Goal: Transaction & Acquisition: Purchase product/service

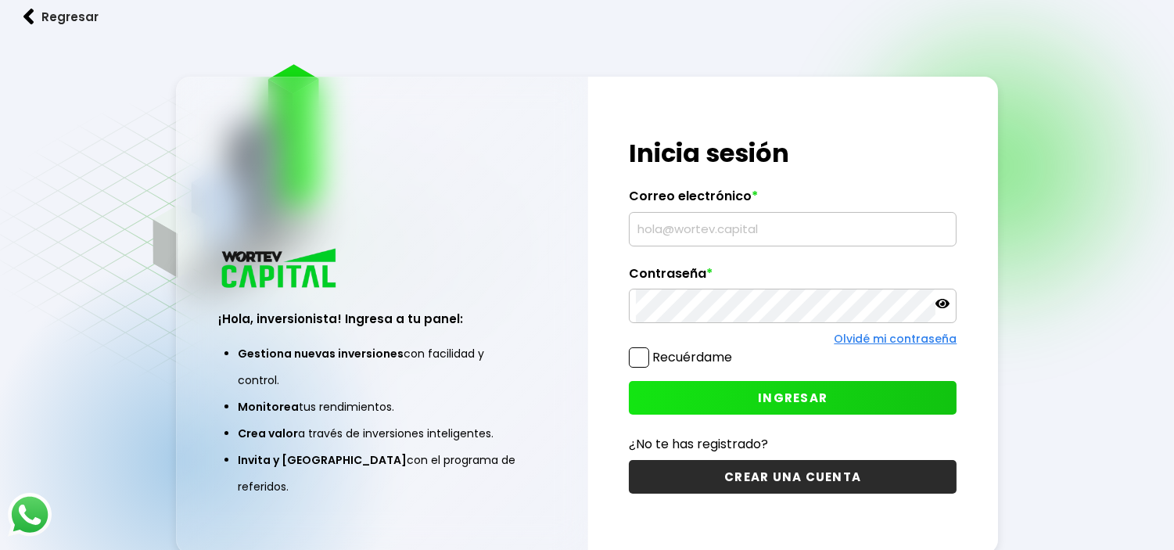
type input "[EMAIL_ADDRESS][DOMAIN_NAME]"
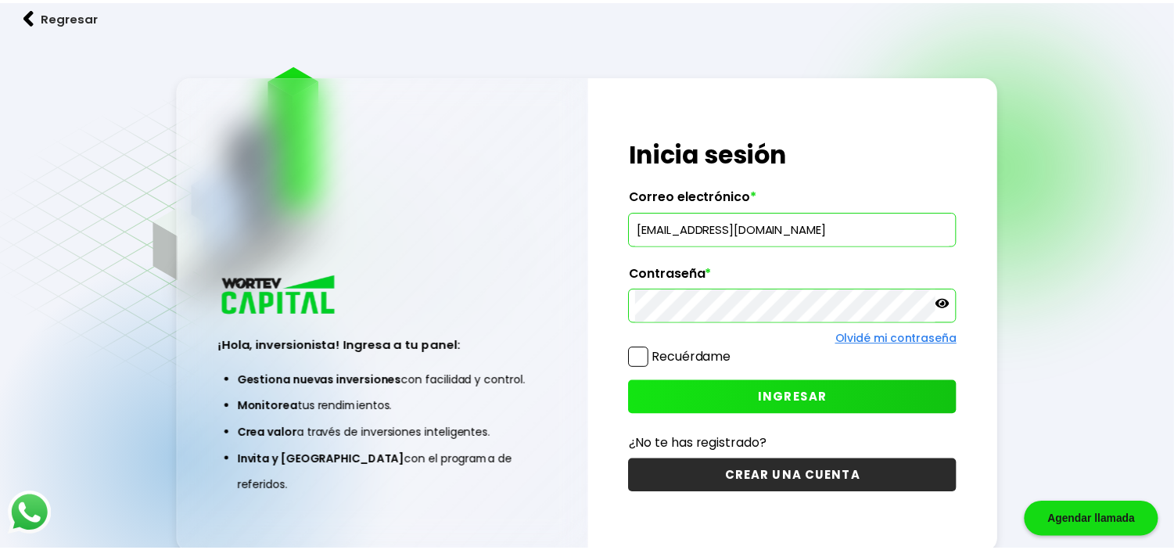
scroll to position [78, 0]
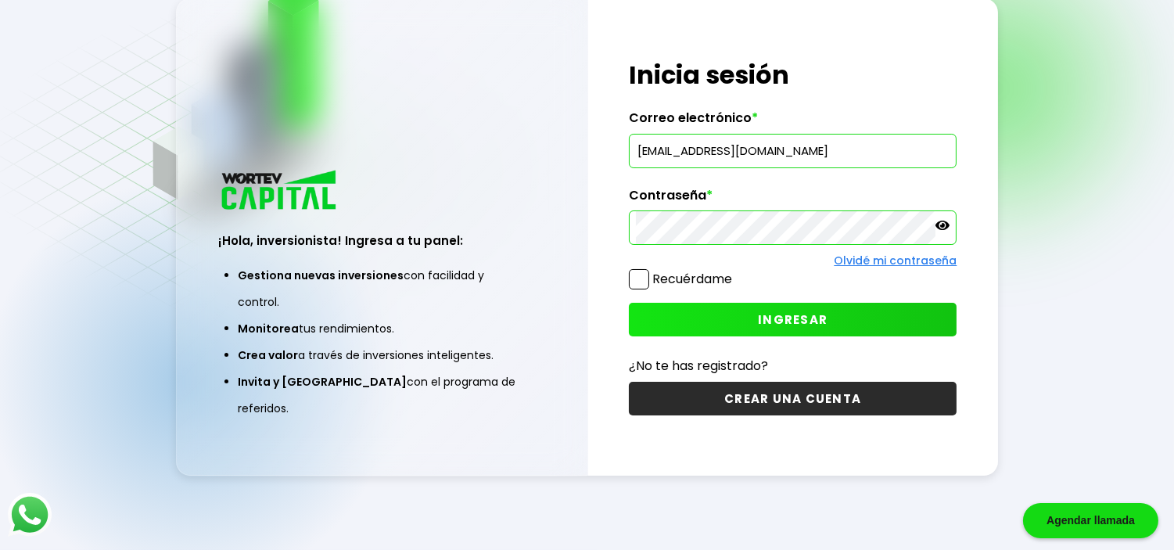
click at [756, 325] on button "INGRESAR" at bounding box center [793, 320] width 328 height 34
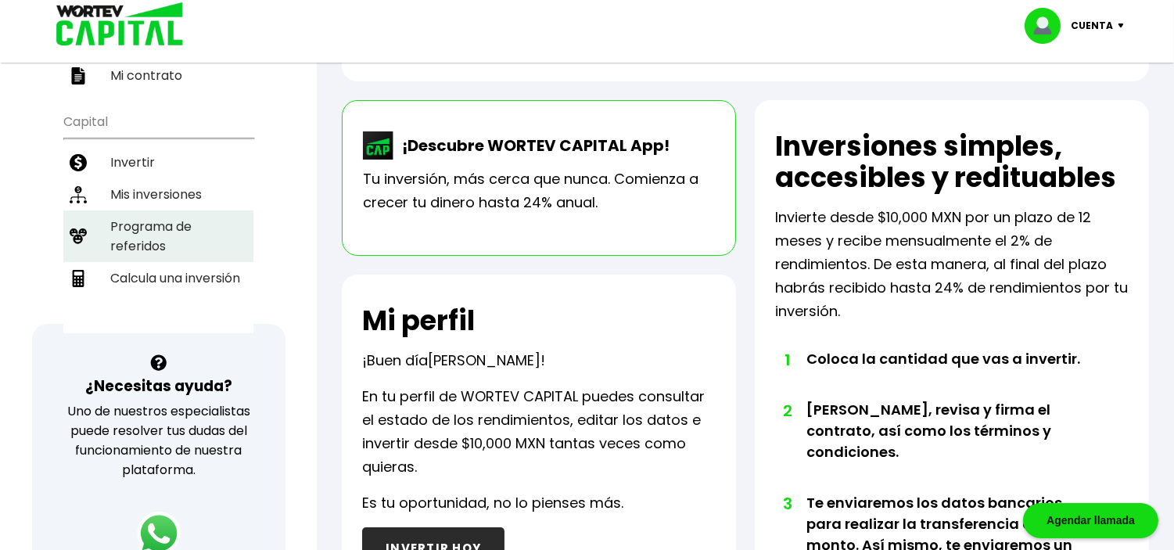
scroll to position [87, 0]
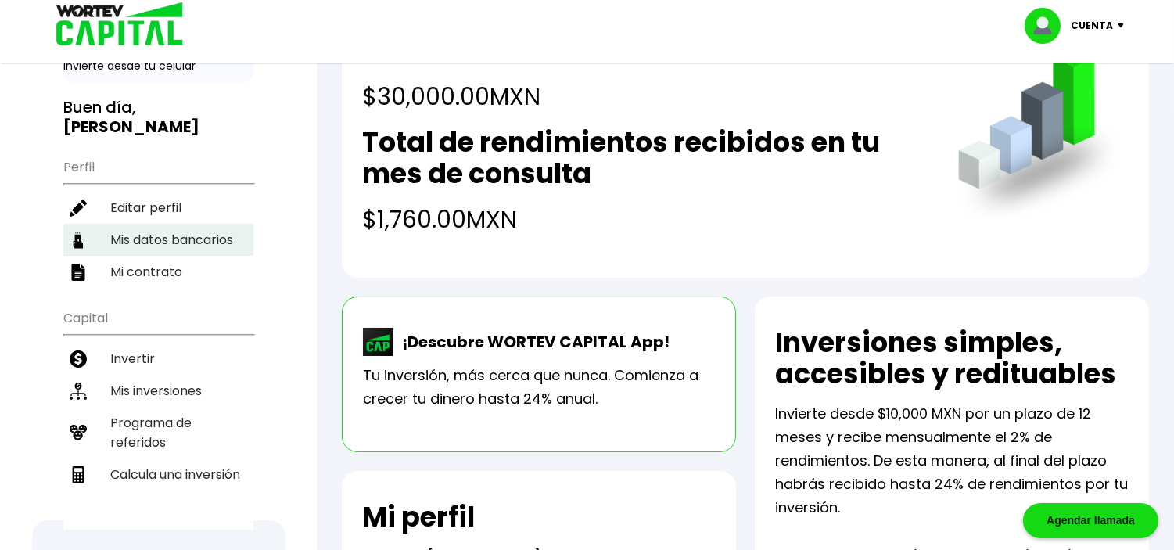
click at [152, 232] on li "Mis datos bancarios" at bounding box center [158, 240] width 190 height 32
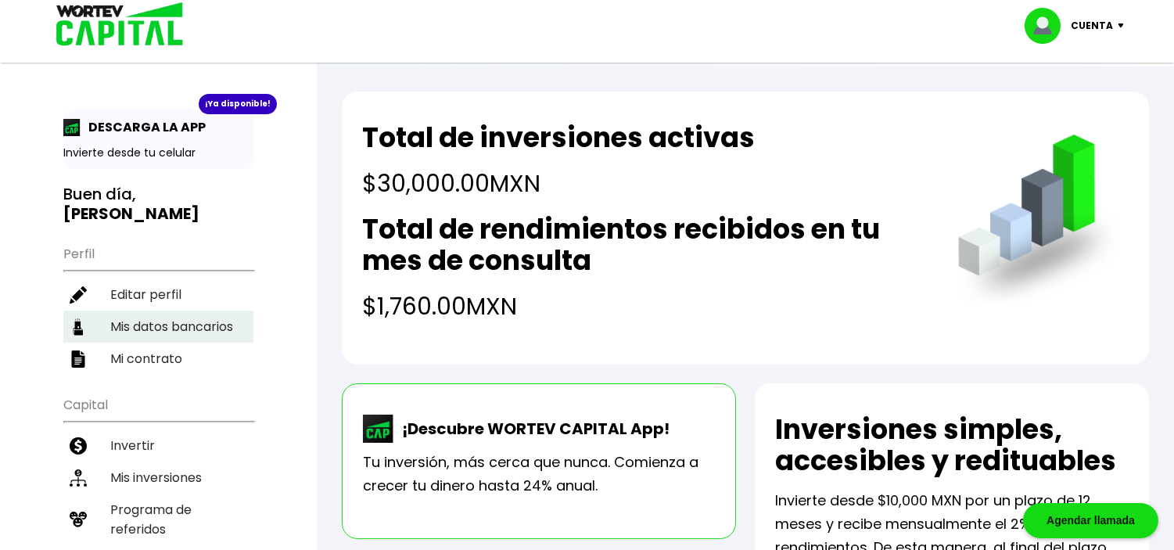
select select "BBVA Bancomer"
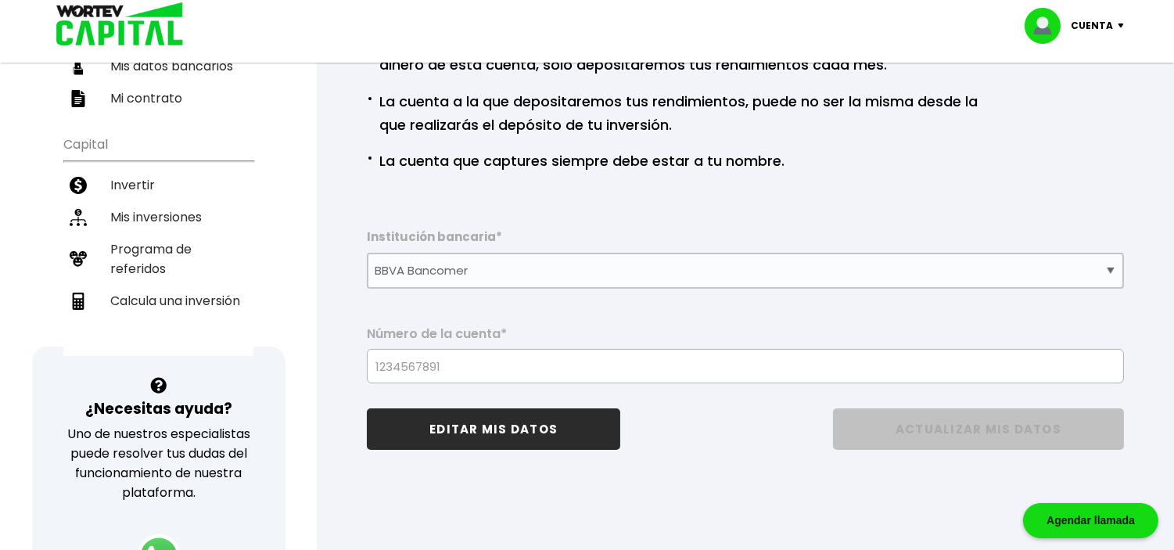
scroll to position [87, 0]
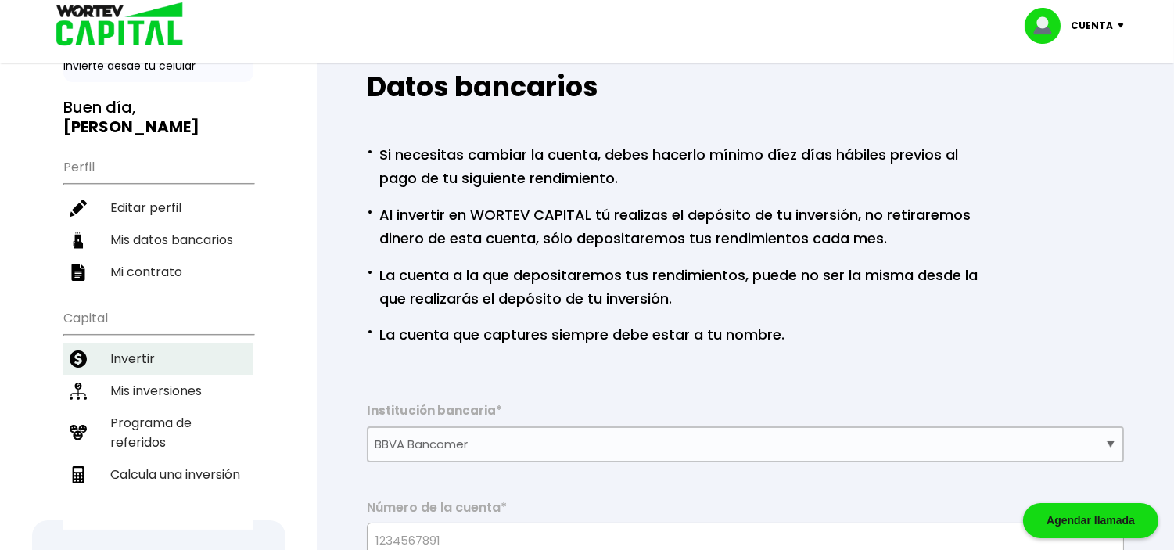
click at [142, 357] on li "Invertir" at bounding box center [158, 359] width 190 height 32
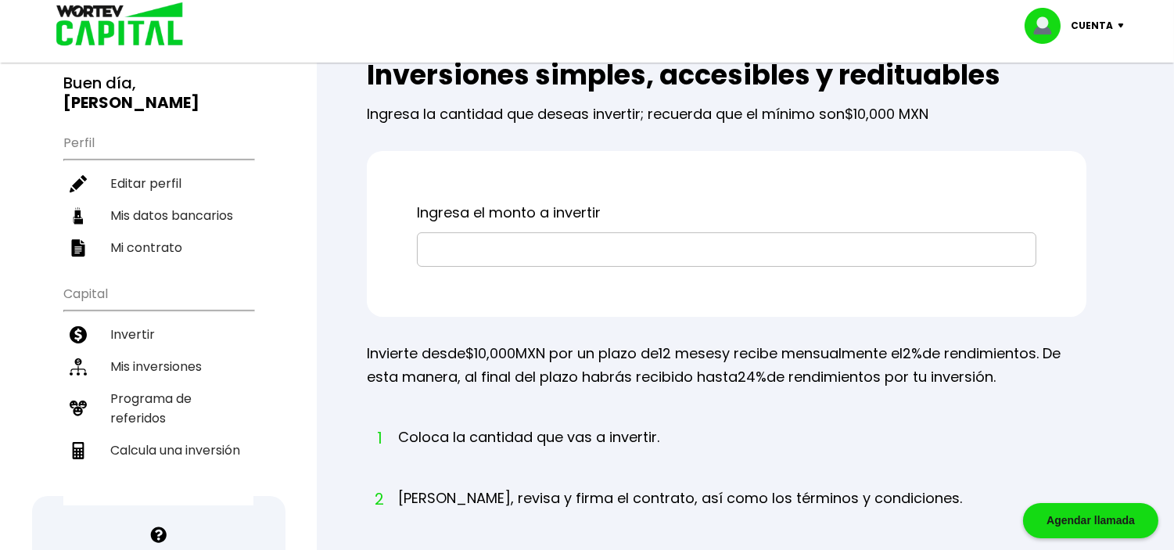
scroll to position [87, 0]
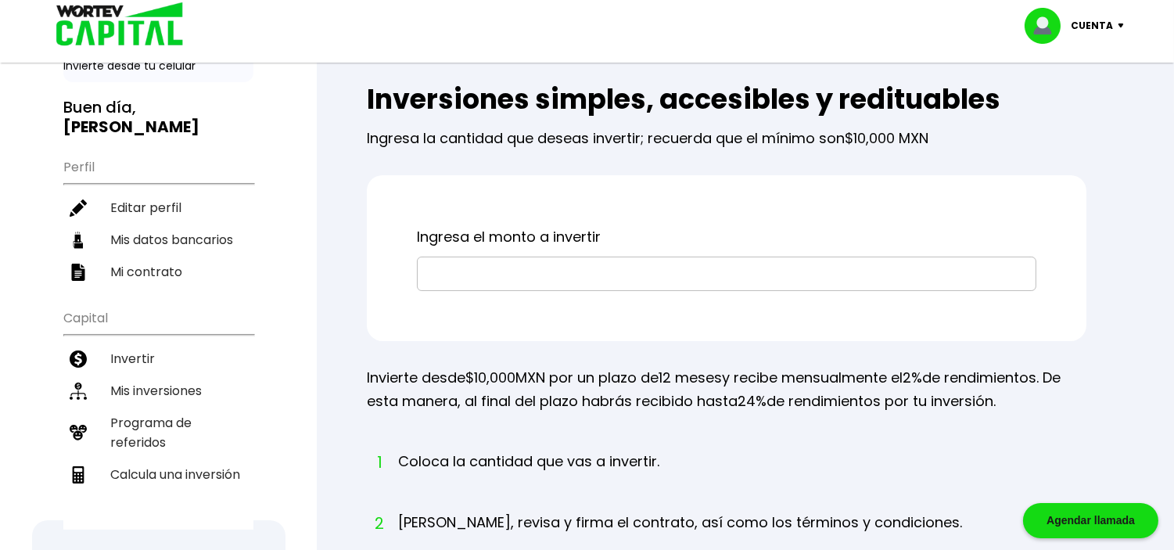
click at [479, 280] on input "text" at bounding box center [727, 273] width 606 height 33
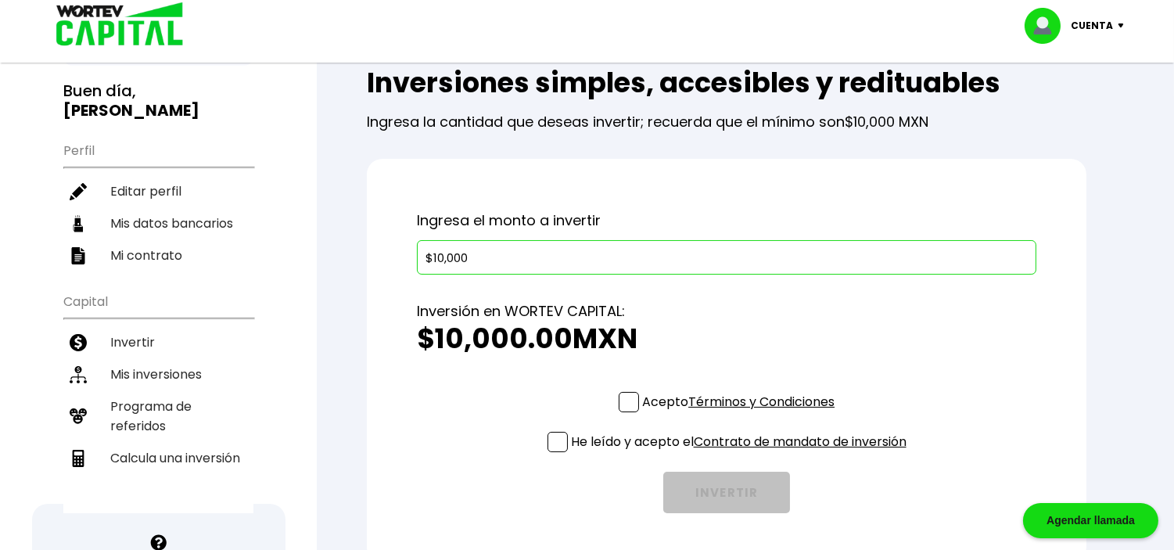
scroll to position [145, 0]
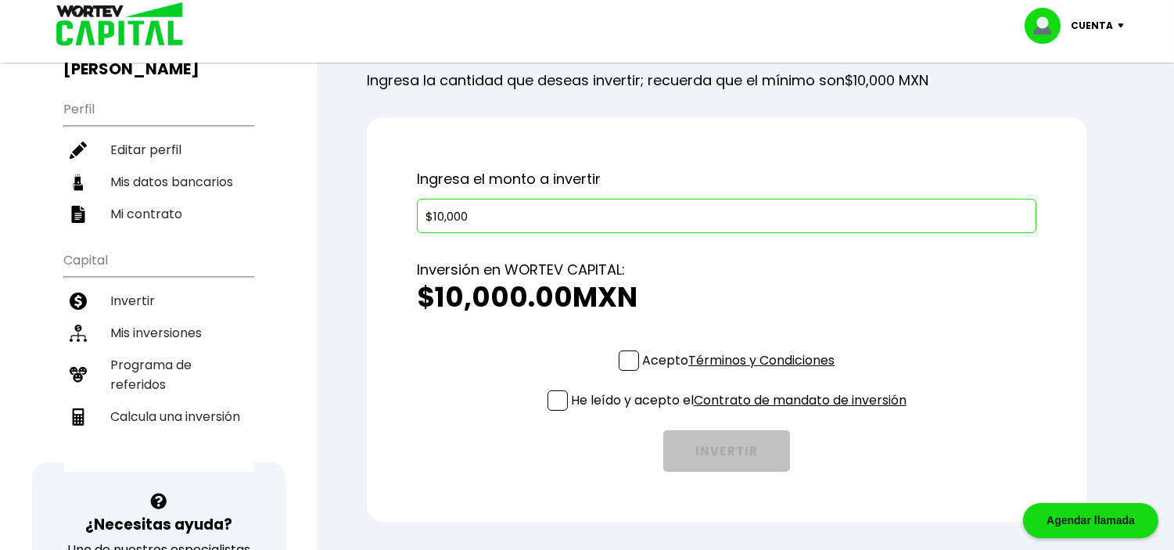
click at [634, 358] on span at bounding box center [629, 361] width 20 height 20
click at [742, 372] on input "Acepto Términos y Condiciones" at bounding box center [742, 372] width 0 height 0
click at [554, 397] on span at bounding box center [558, 400] width 20 height 20
click at [742, 412] on input "He leído y acepto el Contrato de mandato de inversión" at bounding box center [742, 412] width 0 height 0
click at [520, 214] on input "$10,000" at bounding box center [727, 216] width 606 height 33
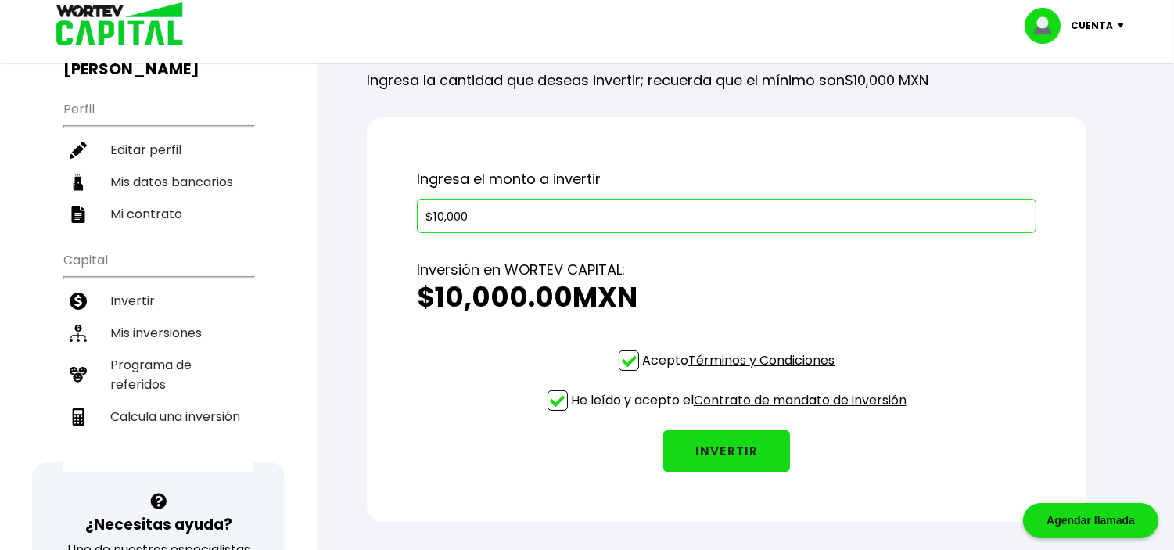
click at [520, 214] on input "$10,000" at bounding box center [727, 216] width 606 height 33
type input "$5,000"
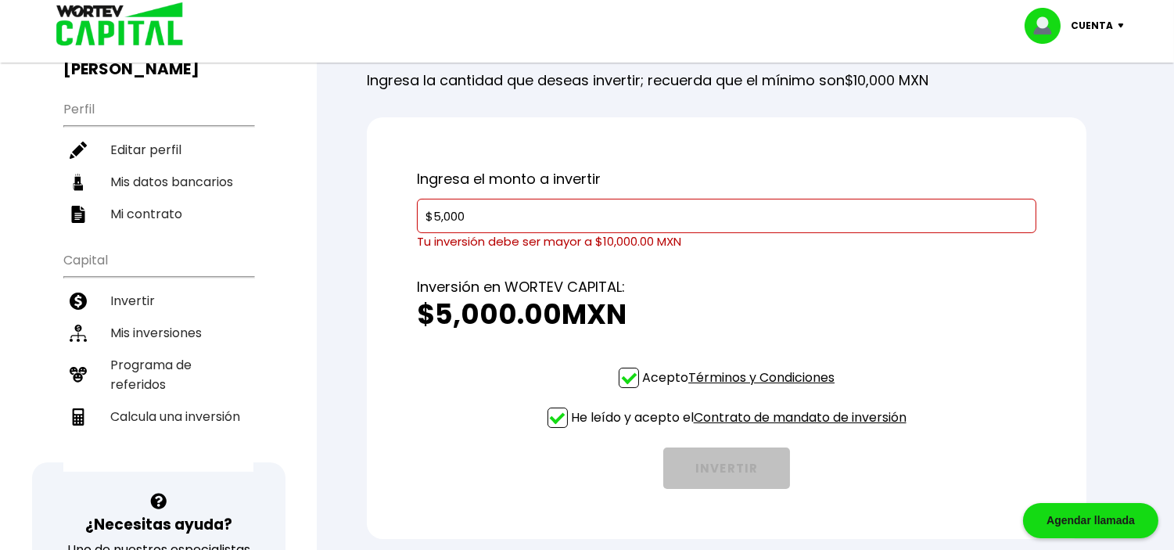
click at [742, 260] on div "Inversión en WORTEV CAPITAL: $5,000.00 MXN" at bounding box center [727, 308] width 620 height 117
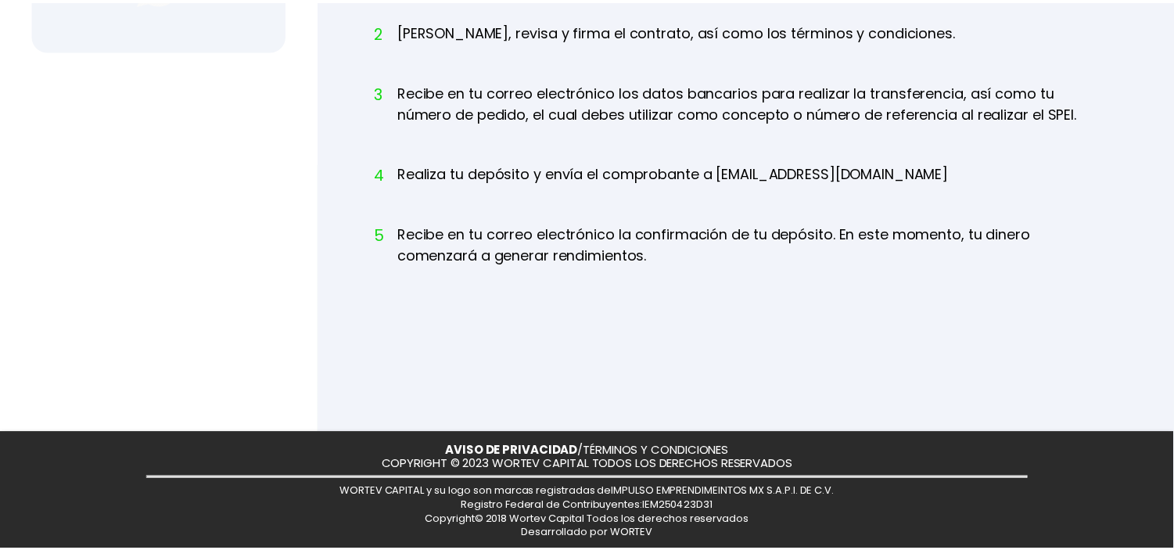
scroll to position [0, 0]
